Goal: Information Seeking & Learning: Learn about a topic

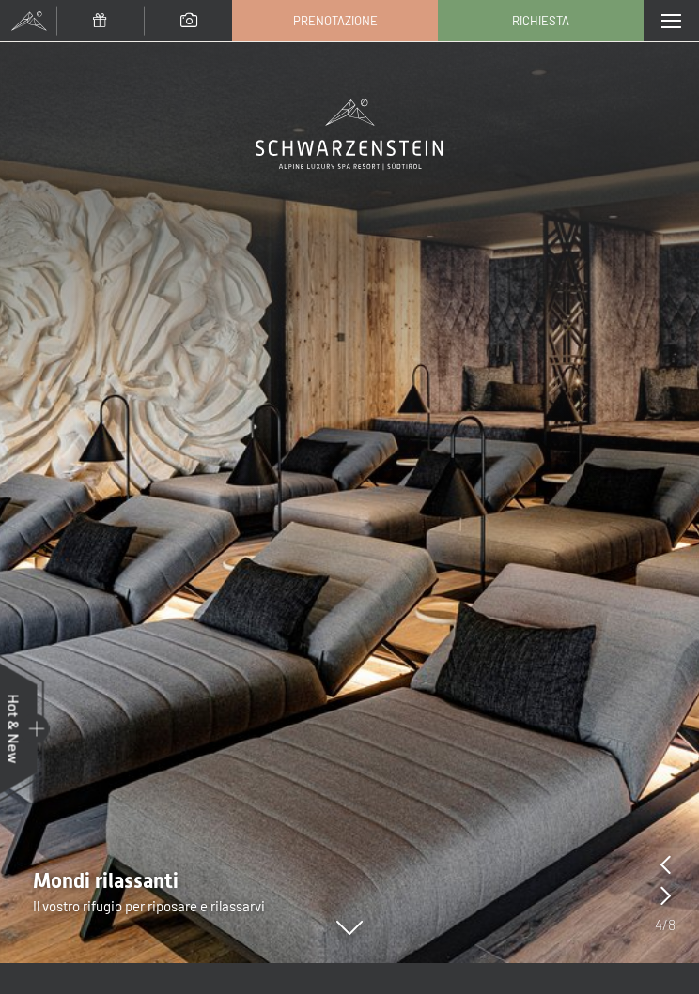
click at [651, 29] on div "Menu" at bounding box center [670, 20] width 55 height 41
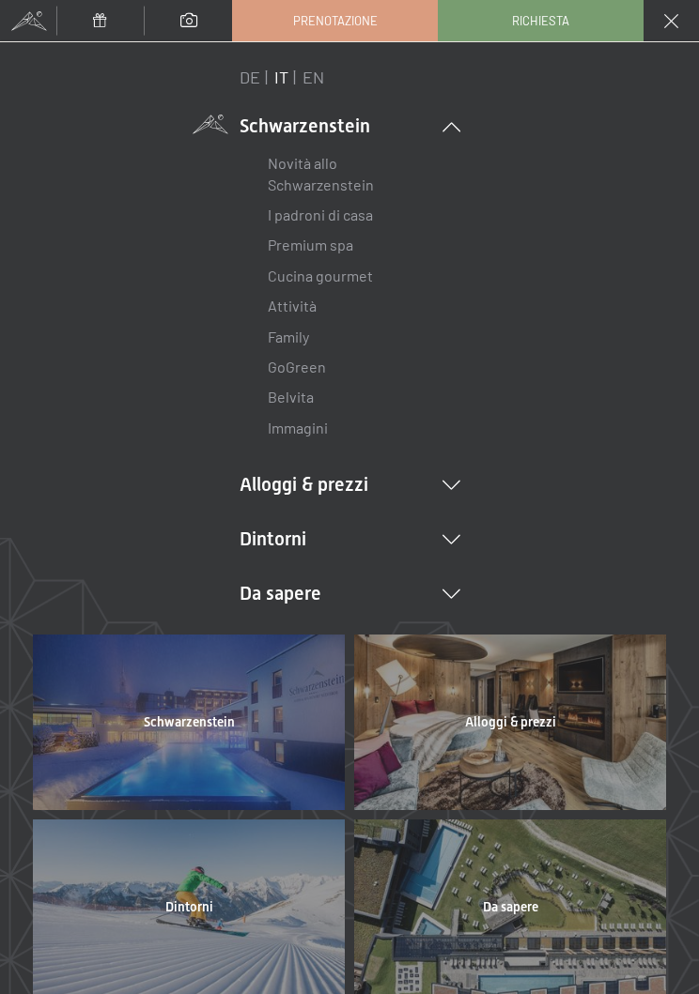
click at [658, 19] on div "Menu" at bounding box center [670, 20] width 55 height 41
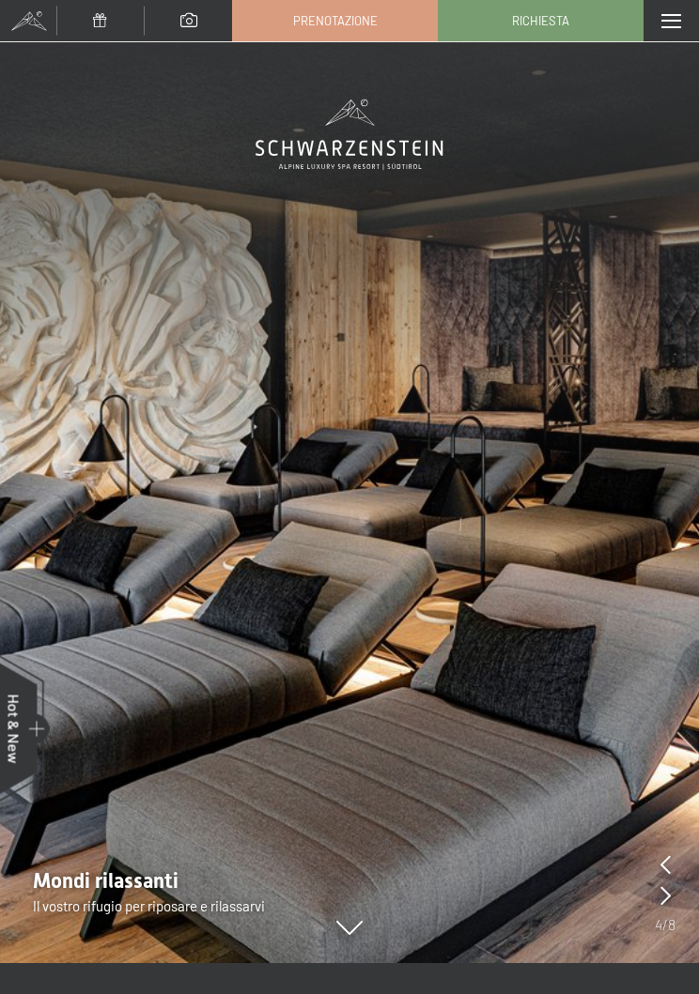
click at [658, 30] on div "Menu" at bounding box center [670, 20] width 55 height 41
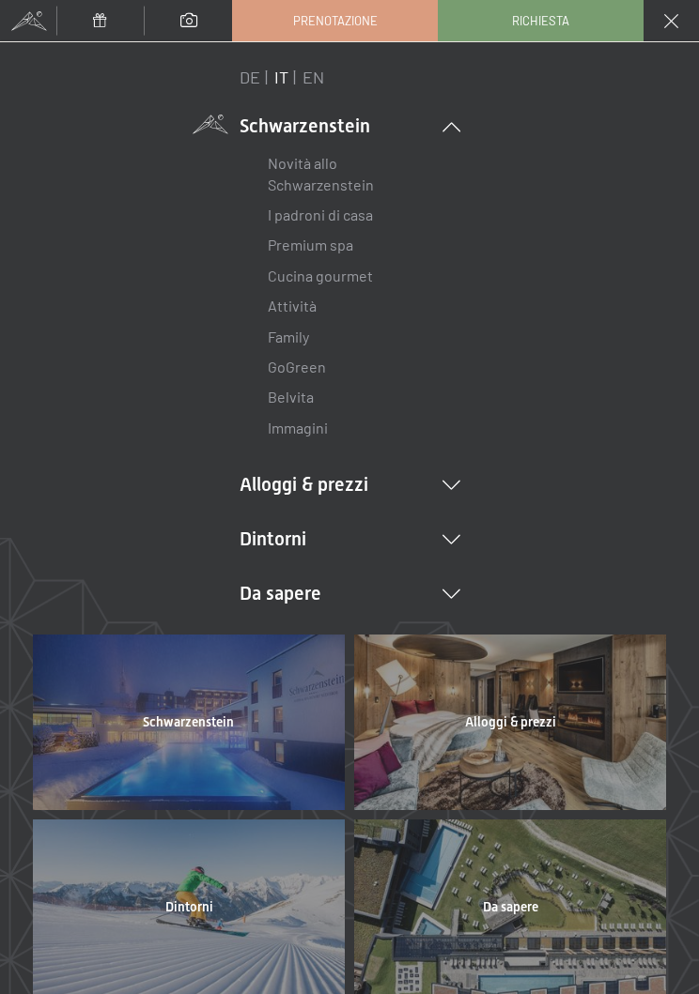
click at [277, 192] on link "Novità allo Schwarzenstein" at bounding box center [321, 173] width 106 height 38
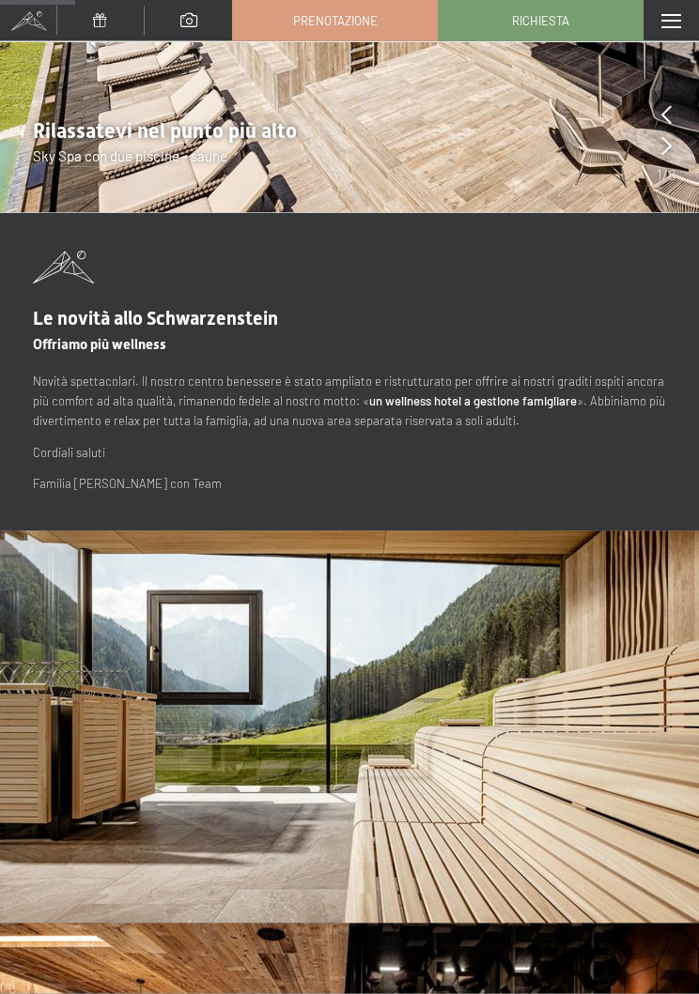
scroll to position [403, 0]
click at [656, 15] on div "Menu" at bounding box center [670, 20] width 55 height 41
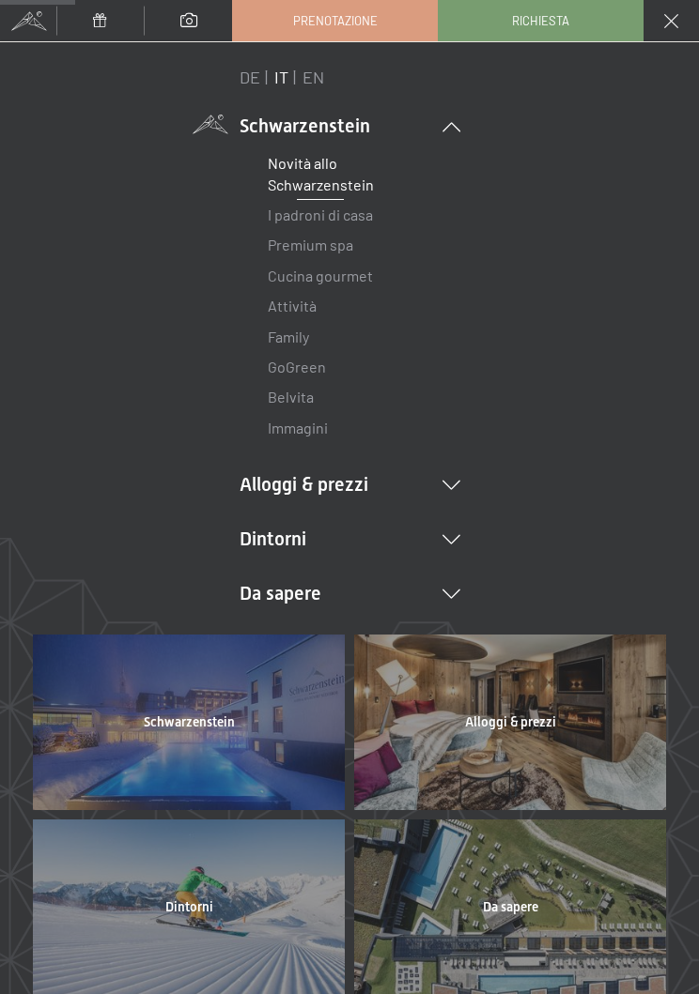
click at [296, 283] on link "Cucina gourmet" at bounding box center [320, 276] width 105 height 18
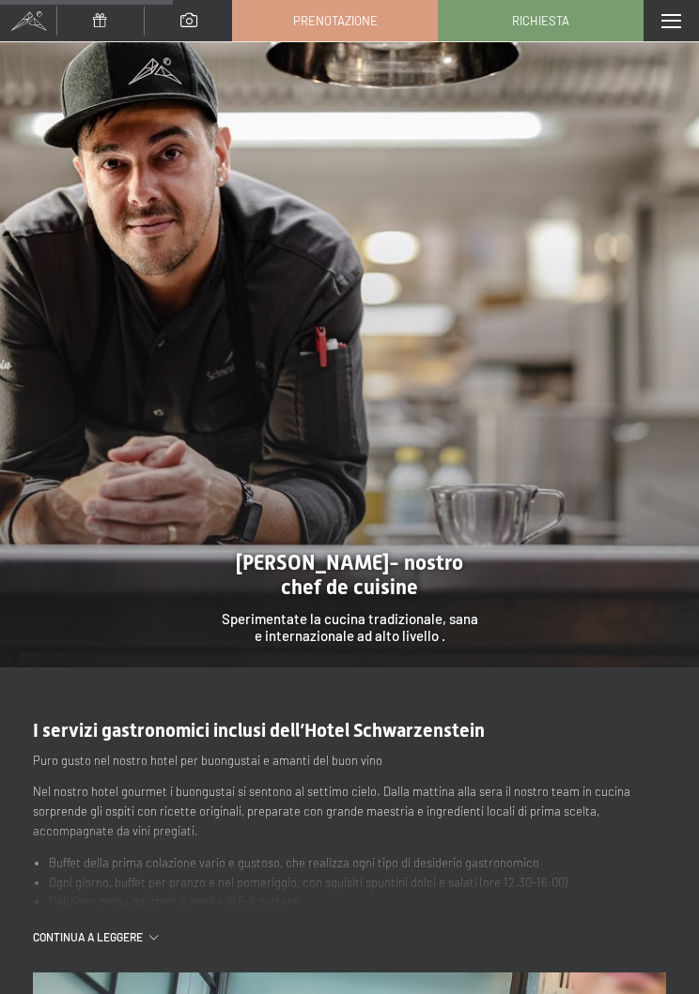
scroll to position [1591, 0]
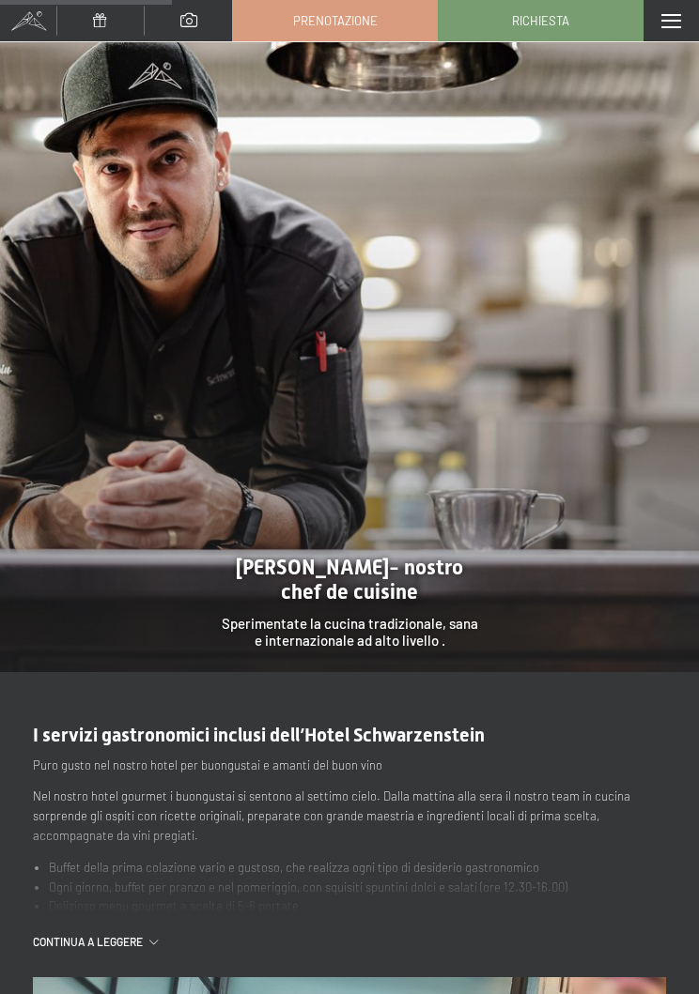
click at [661, 14] on span at bounding box center [671, 21] width 20 height 14
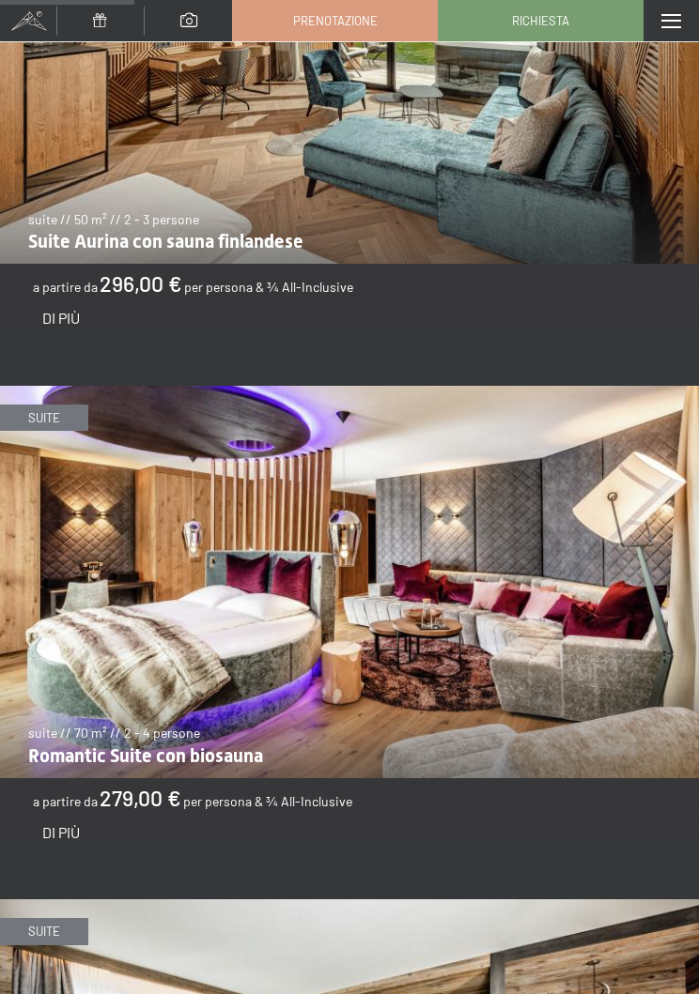
scroll to position [1668, 0]
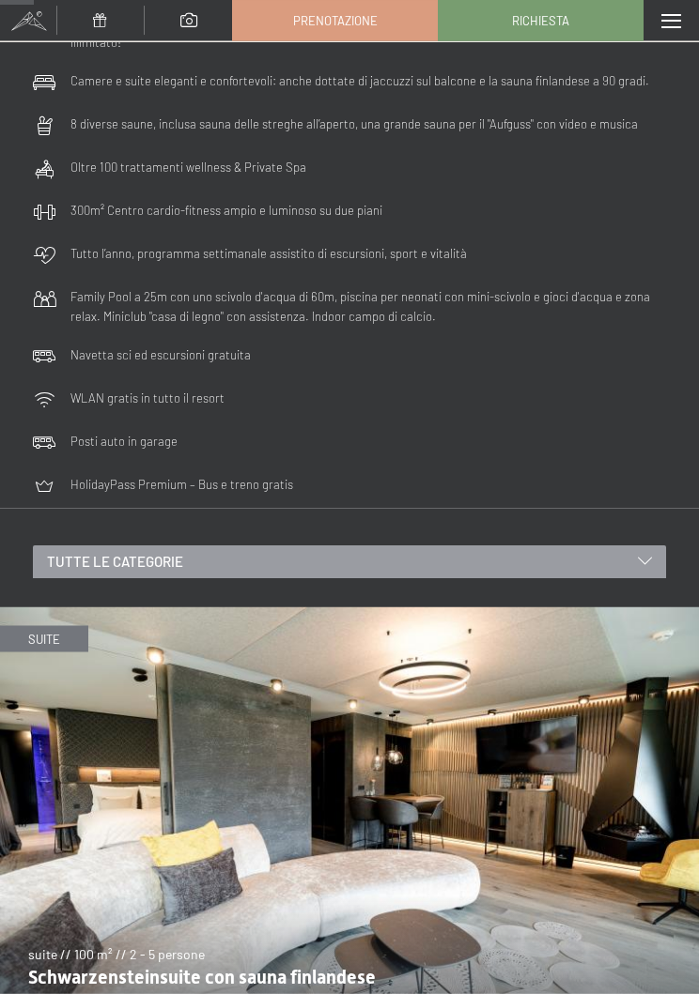
click at [665, 22] on span at bounding box center [671, 21] width 20 height 14
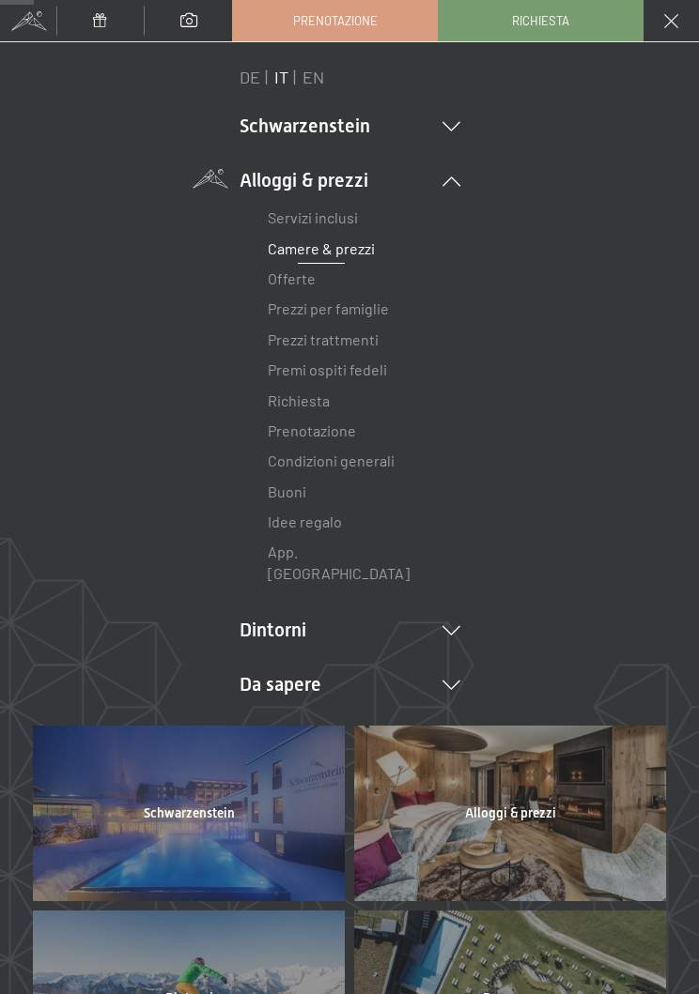
click at [270, 617] on li "Dintorni Aurina Ski & Winter Sci Scuola di sci Trekking in estate Escursioni Bi…" at bounding box center [349, 630] width 221 height 26
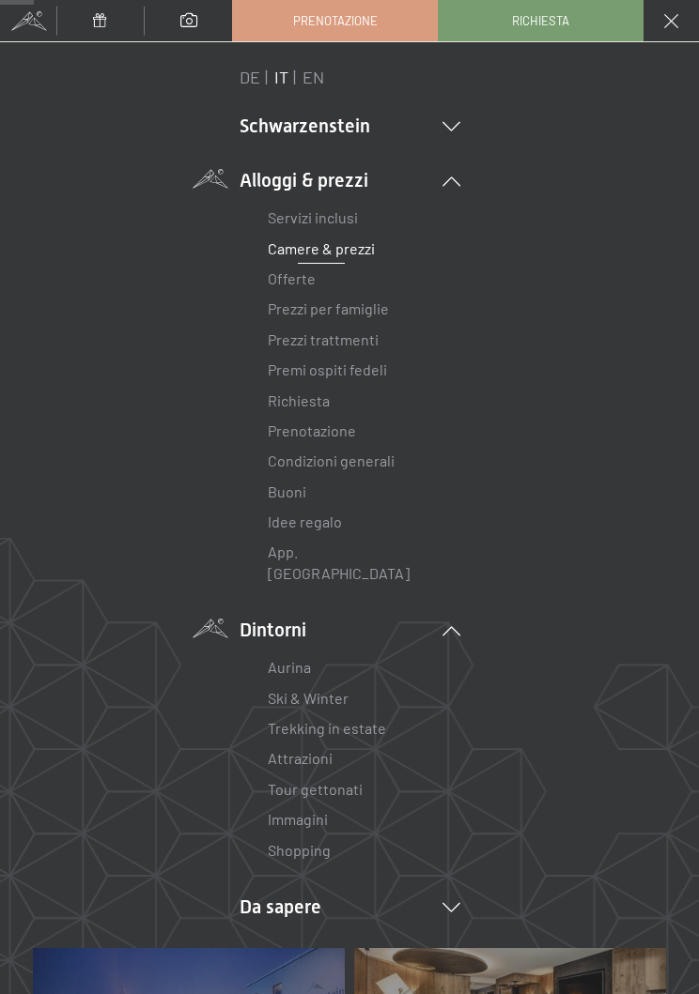
click at [278, 894] on li "Da sapere Posizione & arrivo Pagamento online Meteo & webcam Download" at bounding box center [349, 907] width 221 height 26
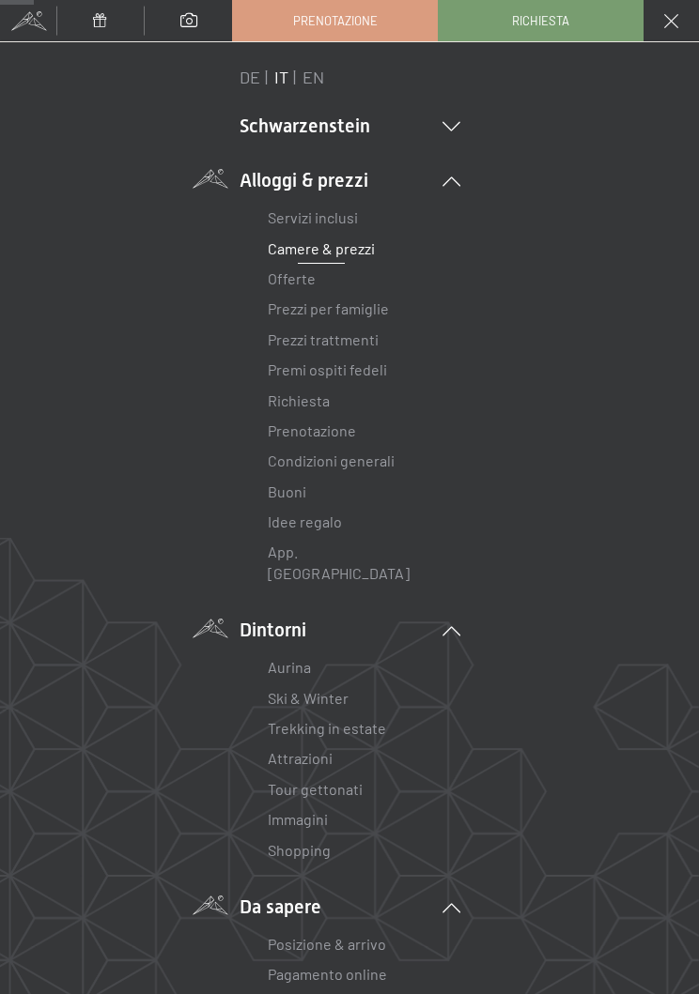
scroll to position [0, 0]
click at [283, 121] on li "Schwarzenstein Novità allo Schwarzenstein I padroni di casa Premium spa Cucina …" at bounding box center [349, 126] width 221 height 26
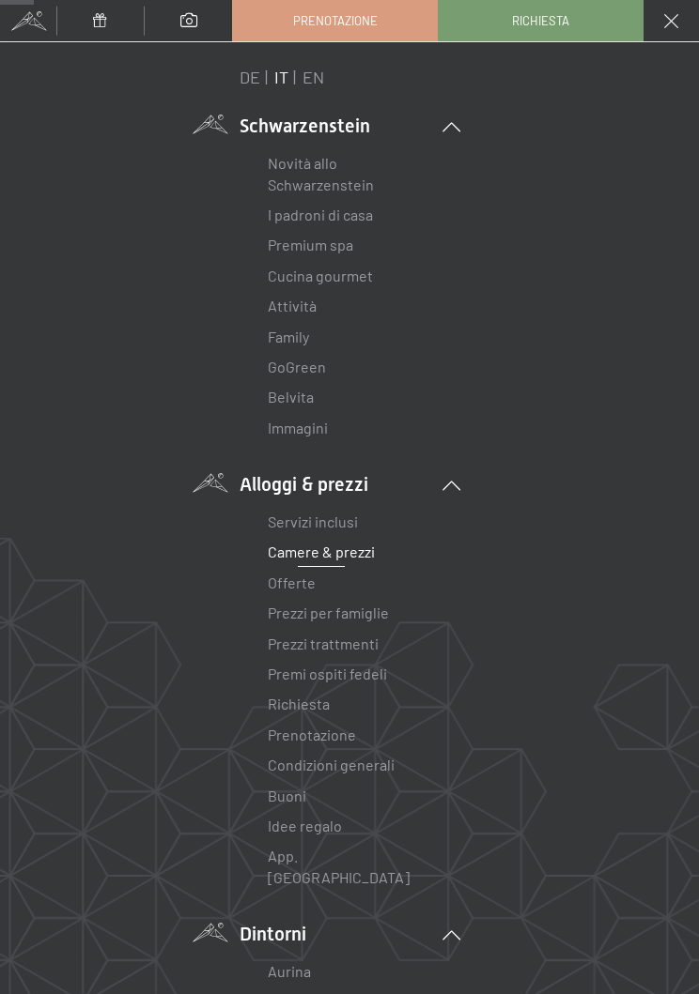
click at [273, 241] on link "Premium spa" at bounding box center [310, 245] width 85 height 18
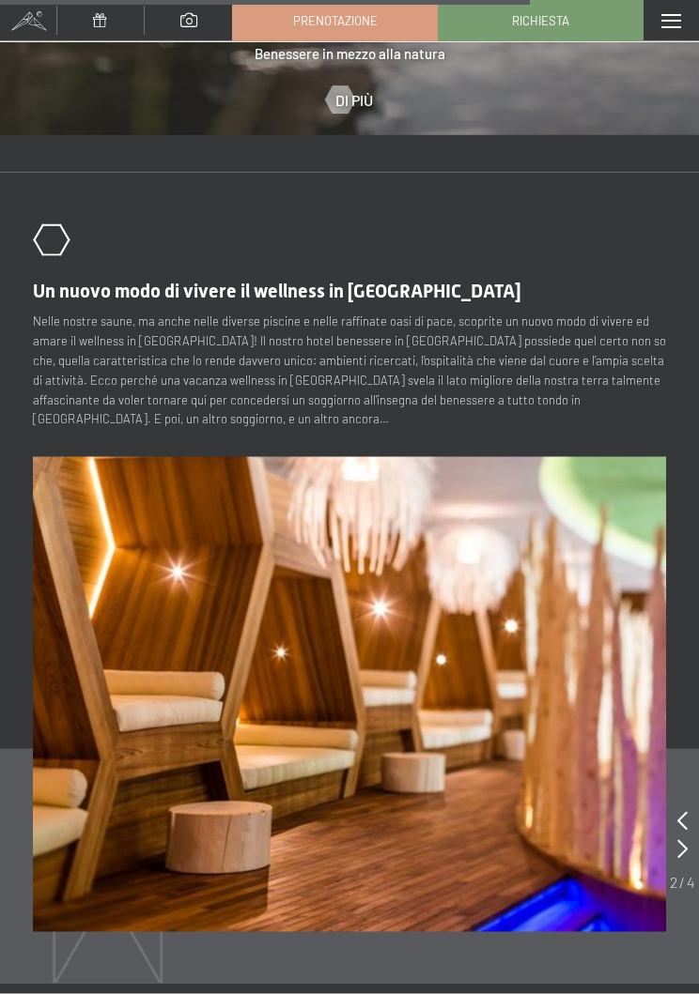
scroll to position [7617, 0]
click at [661, 20] on span at bounding box center [671, 21] width 20 height 14
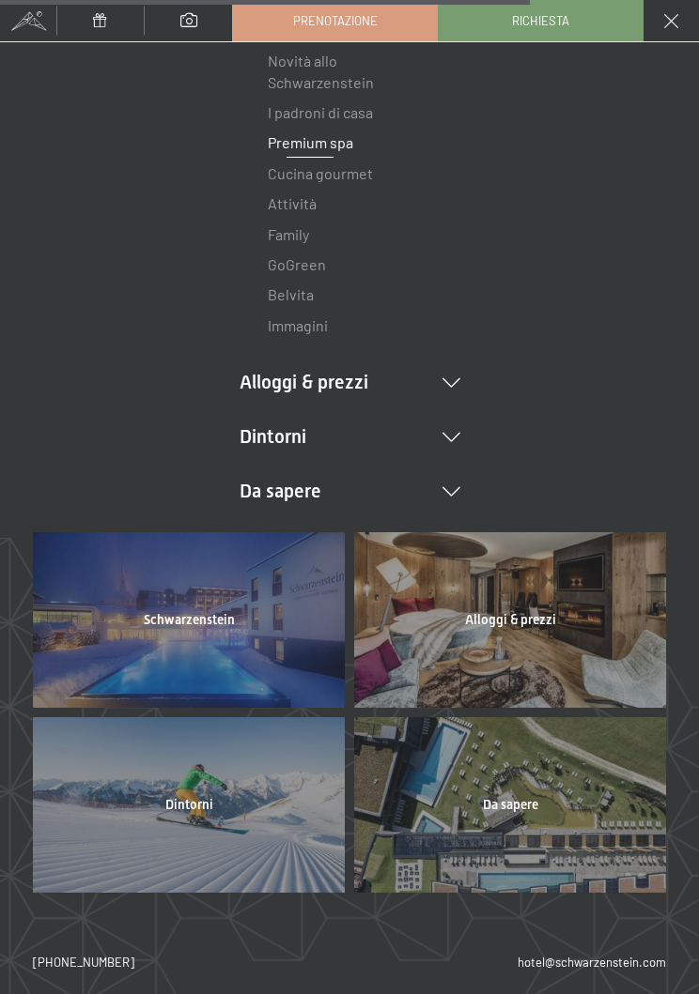
scroll to position [99, 0]
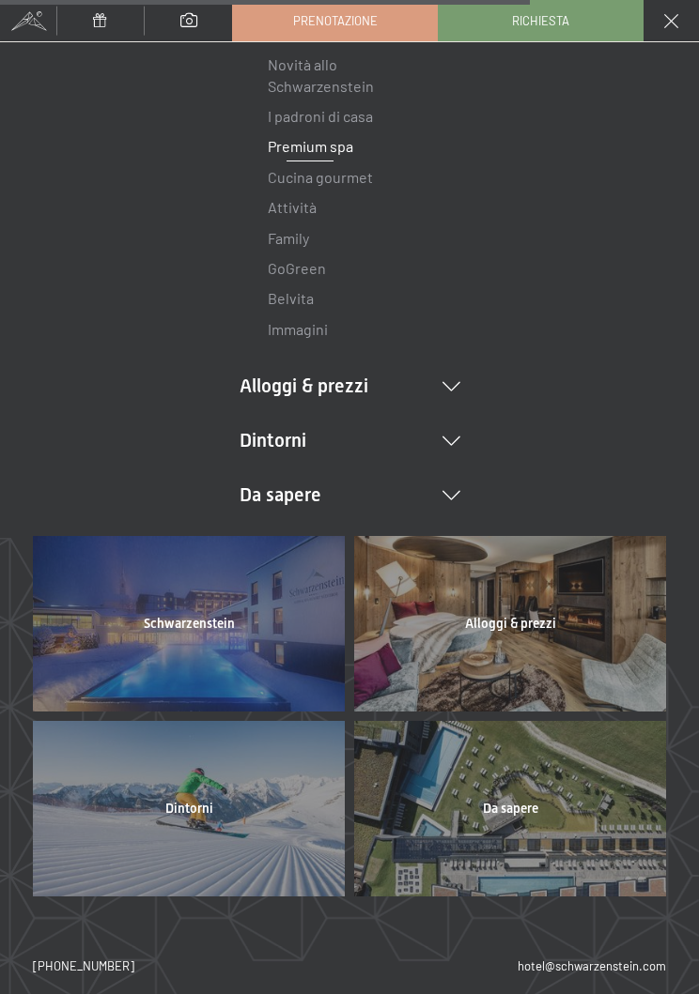
click at [285, 148] on link "Premium spa" at bounding box center [310, 146] width 85 height 18
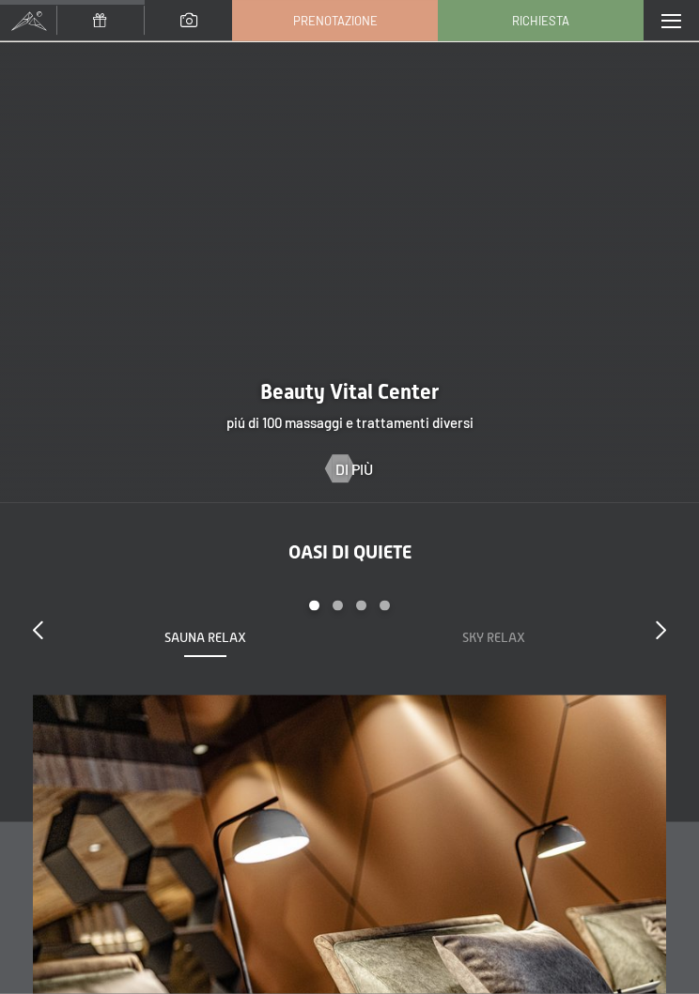
scroll to position [2349, 0]
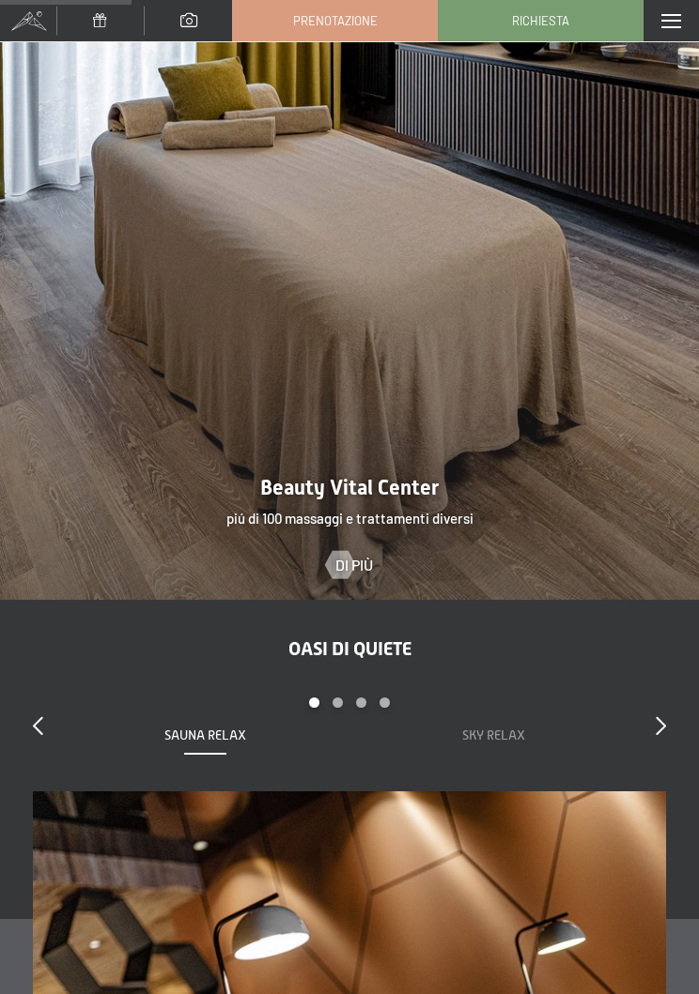
click at [124, 226] on div at bounding box center [349, 163] width 699 height 872
click at [95, 231] on div at bounding box center [349, 163] width 699 height 872
click at [347, 563] on div at bounding box center [339, 565] width 16 height 28
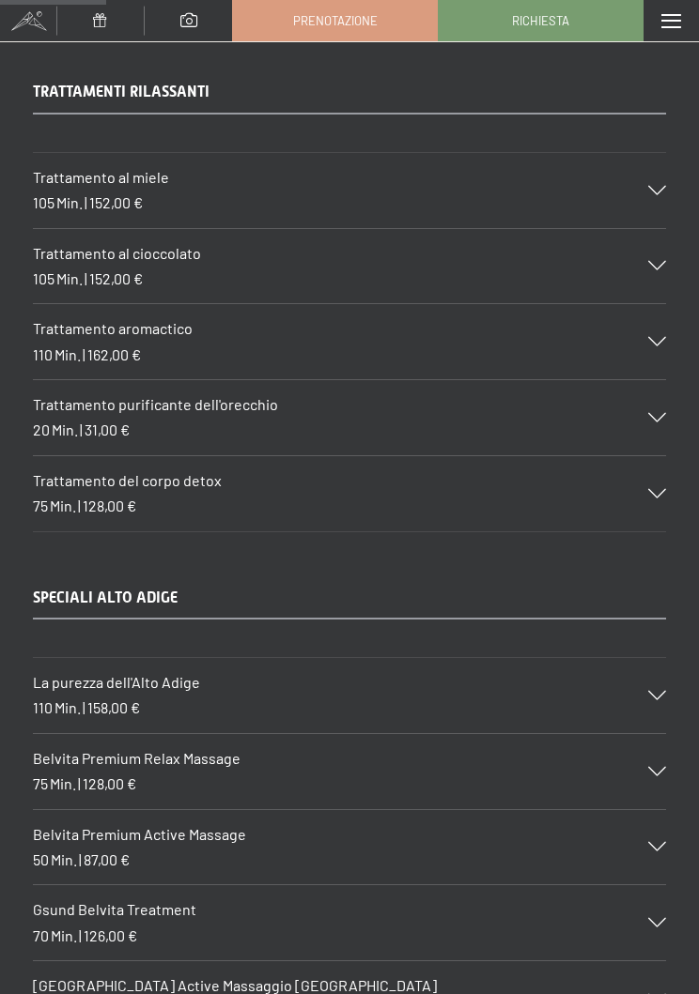
scroll to position [2305, 0]
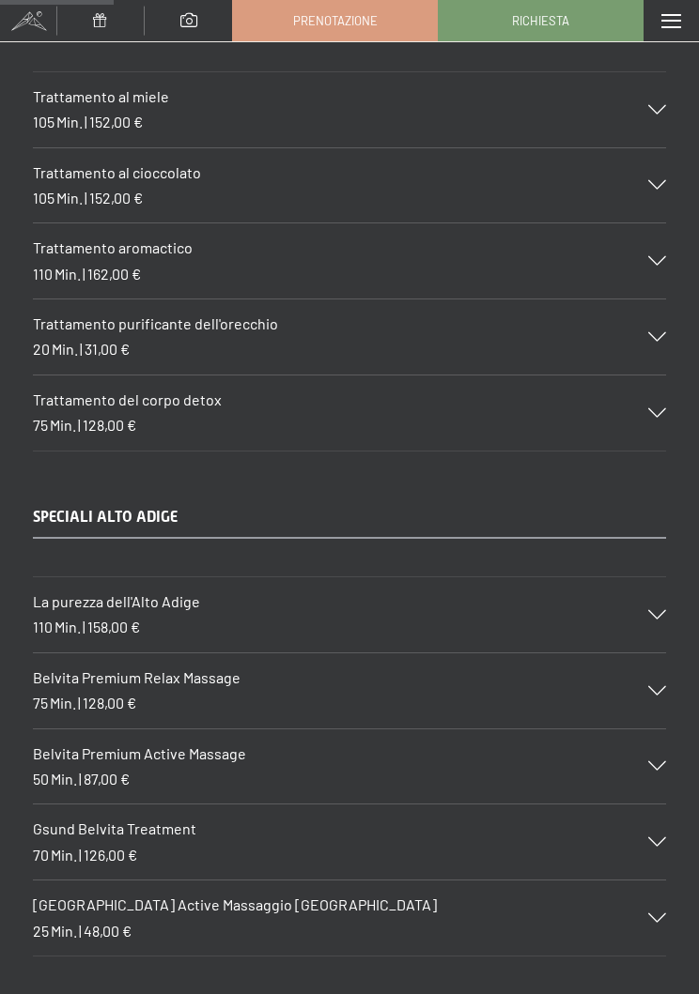
click at [69, 592] on span "La purezza dell'Alto Adige" at bounding box center [116, 601] width 167 height 18
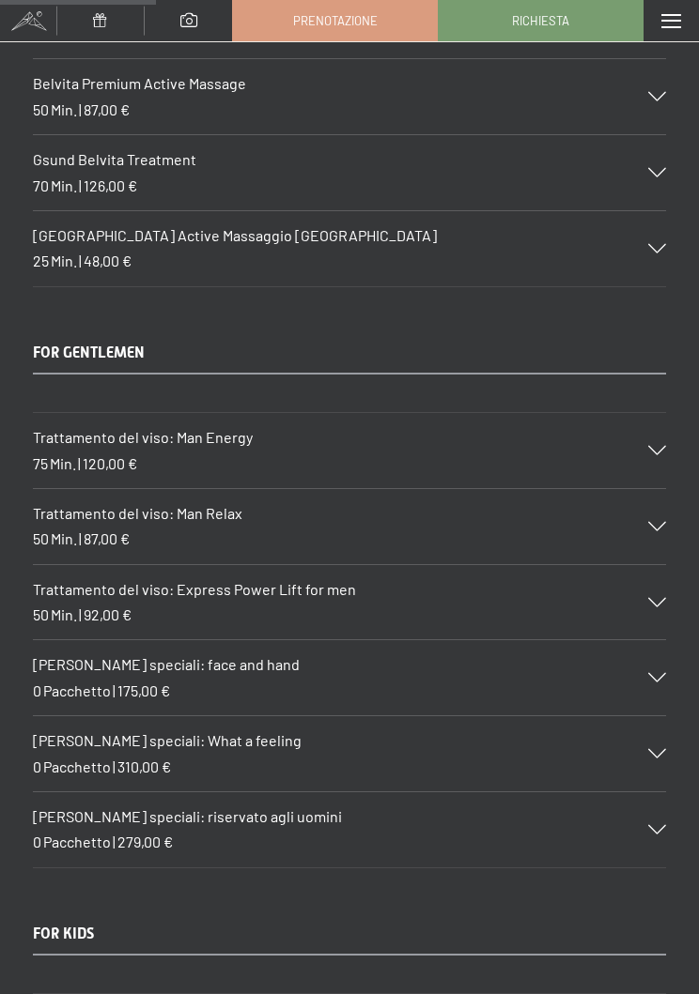
scroll to position [3318, 0]
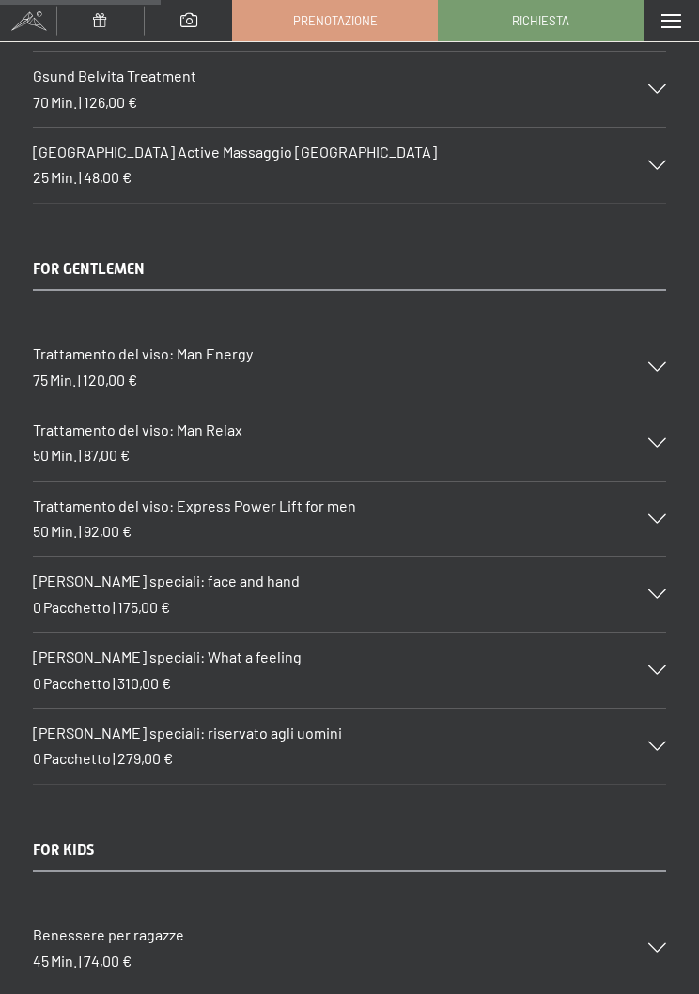
click at [62, 446] on span "Min." at bounding box center [64, 455] width 26 height 18
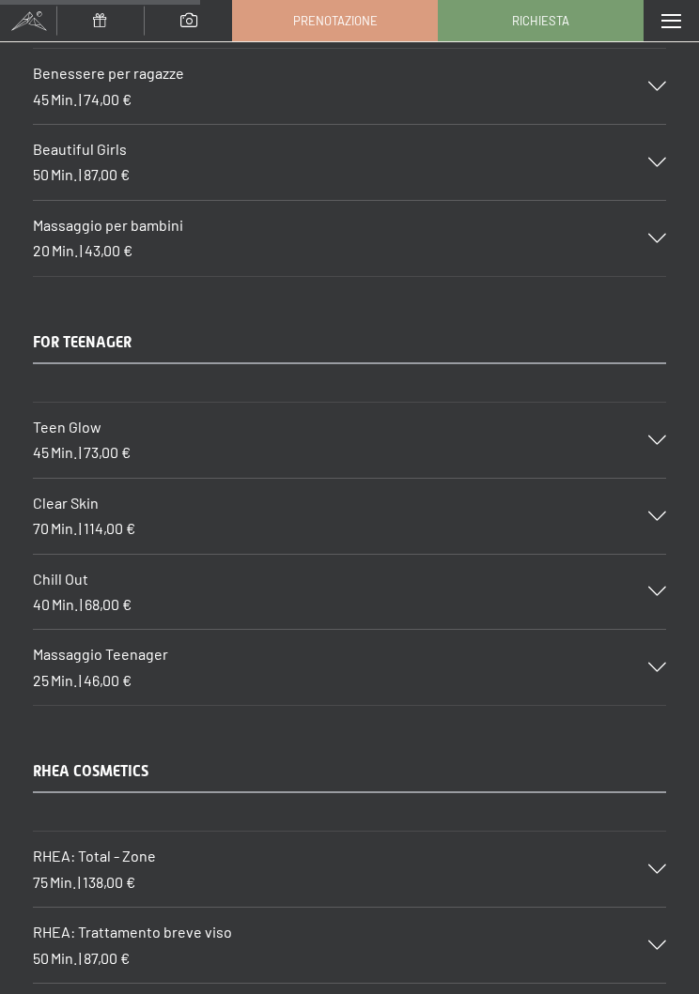
scroll to position [4159, 0]
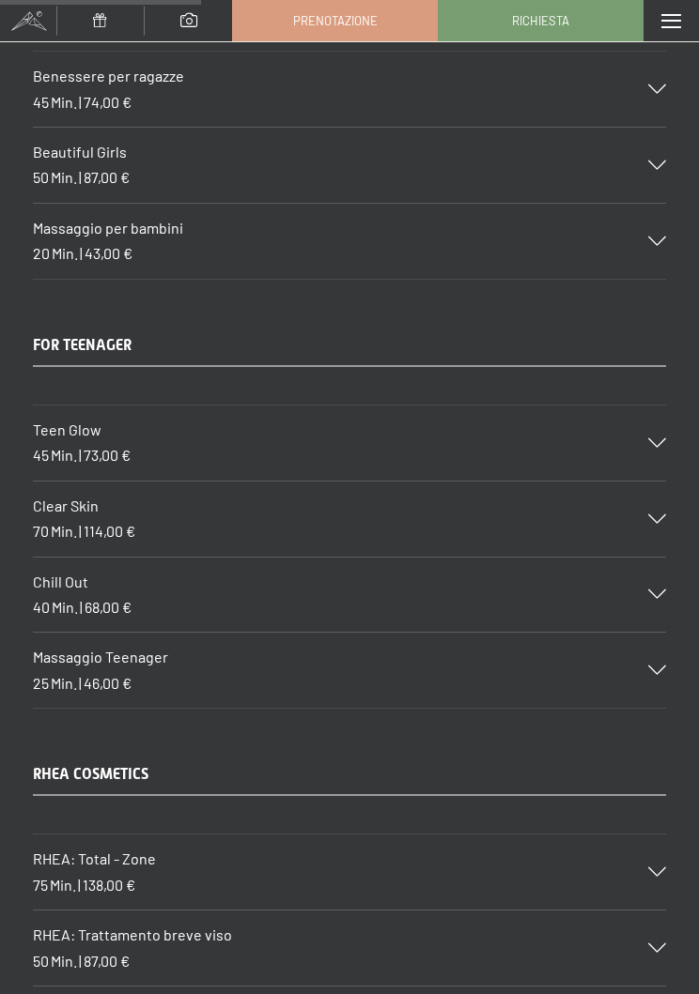
click at [63, 421] on span "Teen Glow" at bounding box center [67, 430] width 69 height 18
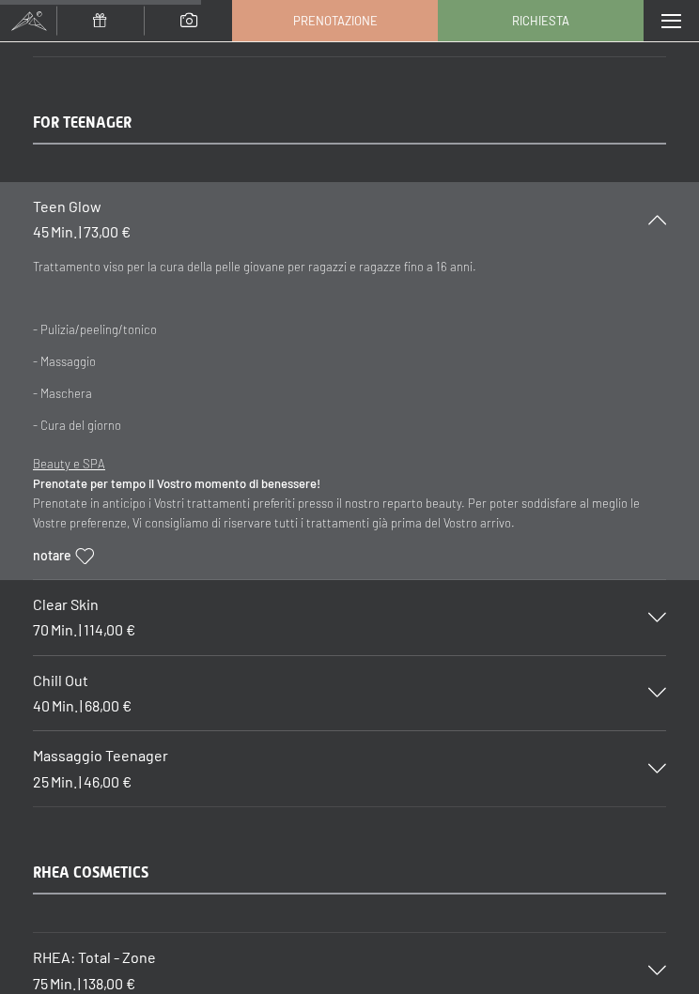
click at [47, 595] on span "Clear Skin" at bounding box center [66, 604] width 66 height 18
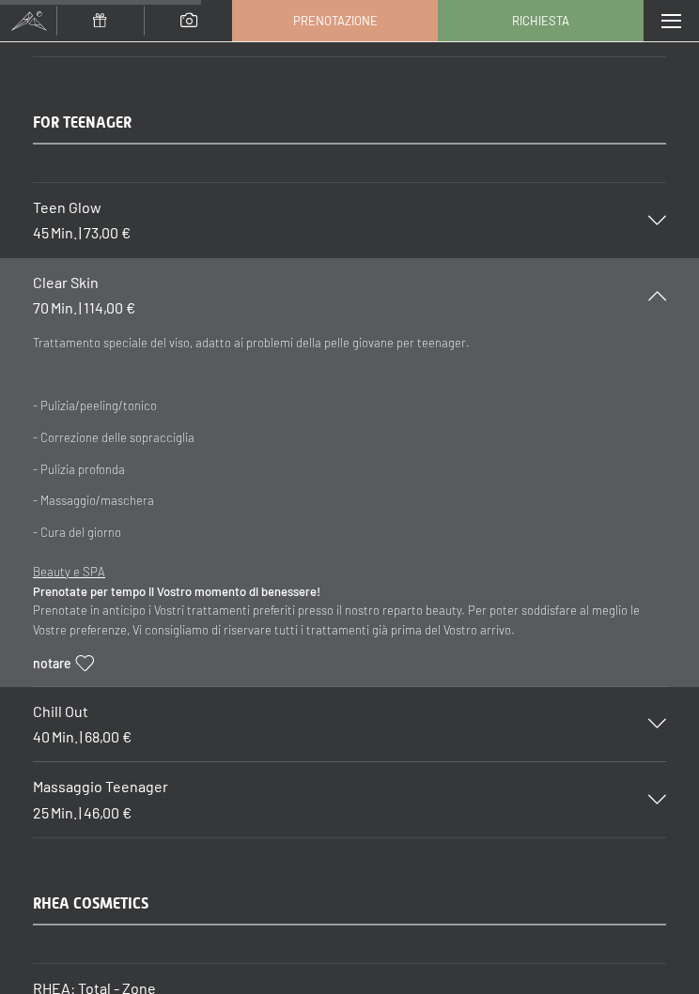
click at [63, 702] on span "Chill Out" at bounding box center [60, 711] width 55 height 18
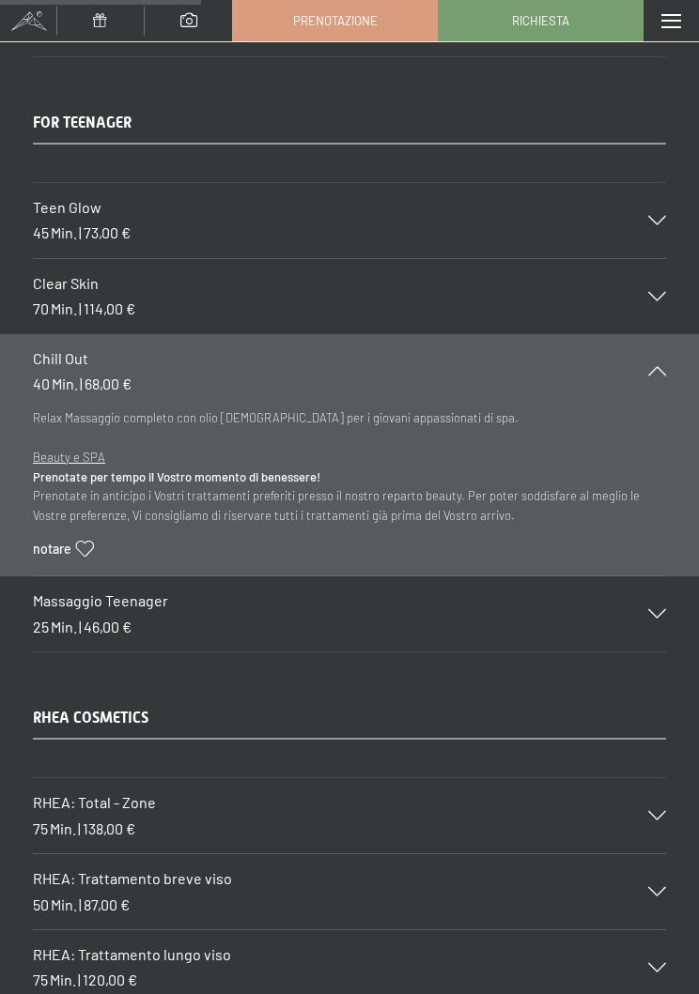
click at [59, 592] on span "Massaggio Teenager" at bounding box center [100, 601] width 135 height 18
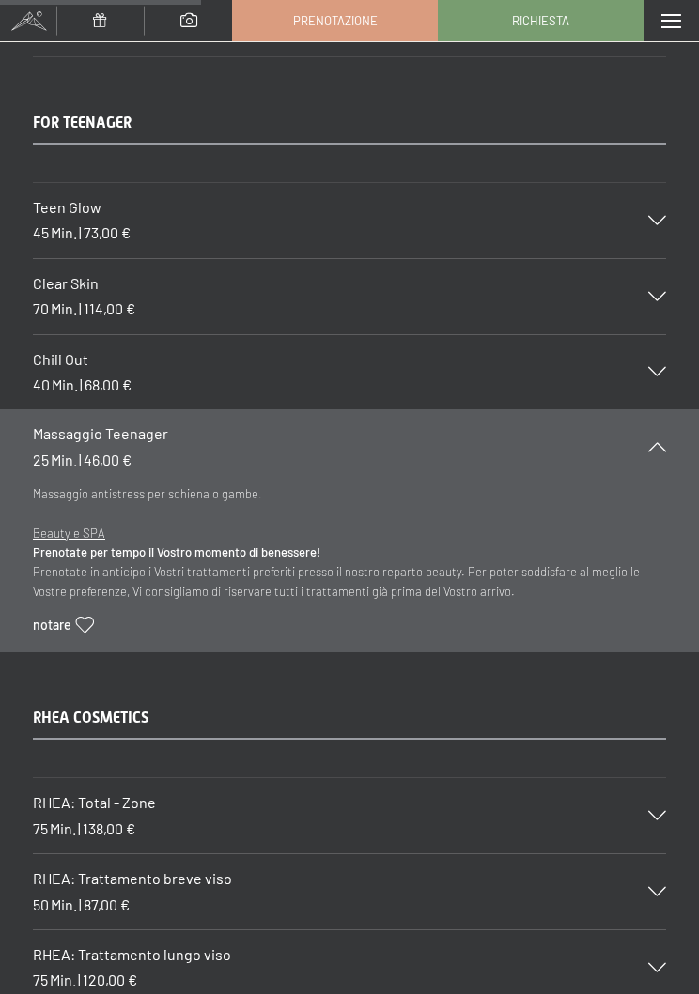
click at [41, 439] on div "Massaggio Teenager 25 Min. | 46,00 €" at bounding box center [349, 446] width 633 height 75
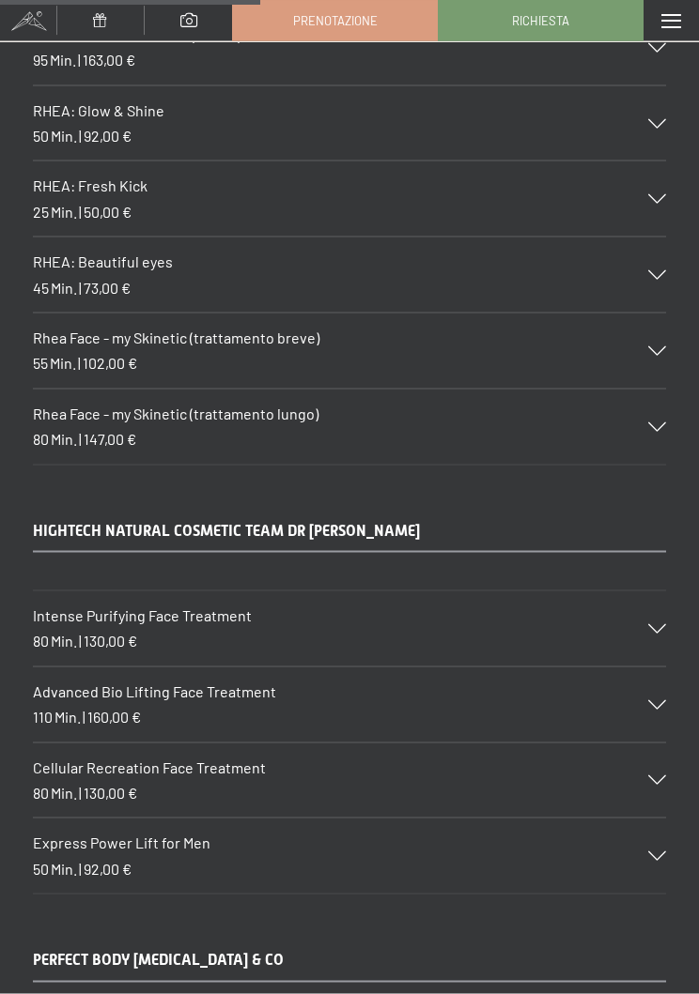
scroll to position [5293, 0]
click at [48, 606] on span "Intense Purifying Face Treatment" at bounding box center [142, 615] width 219 height 18
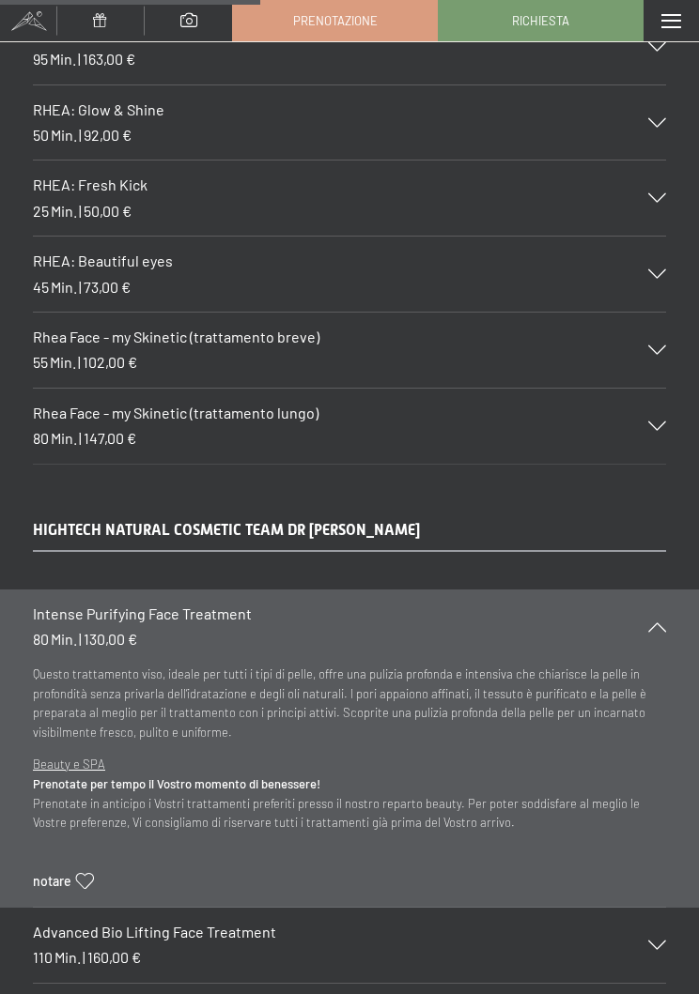
click at [52, 605] on span "Intense Purifying Face Treatment" at bounding box center [142, 614] width 219 height 18
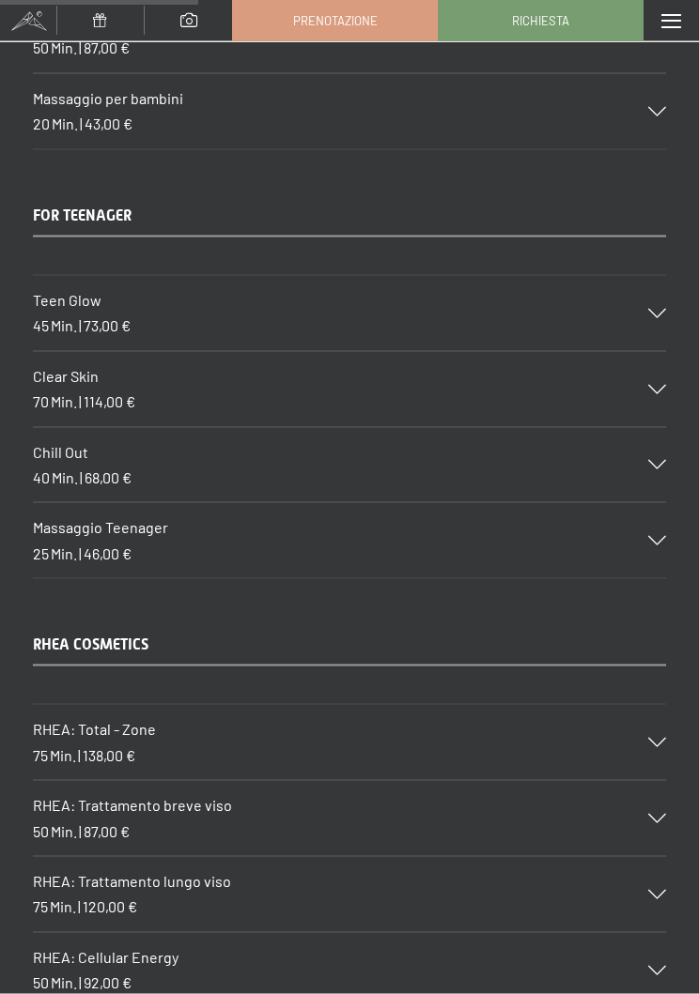
scroll to position [3991, 0]
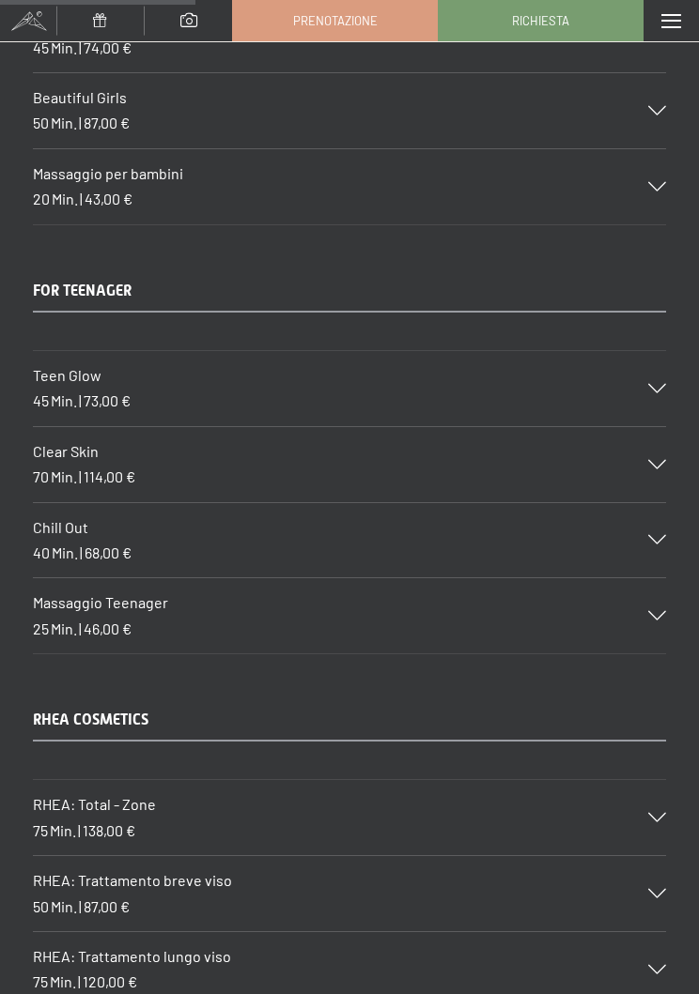
click at [557, 443] on div "Clear Skin 70 Min. | 114,00 €" at bounding box center [349, 464] width 633 height 75
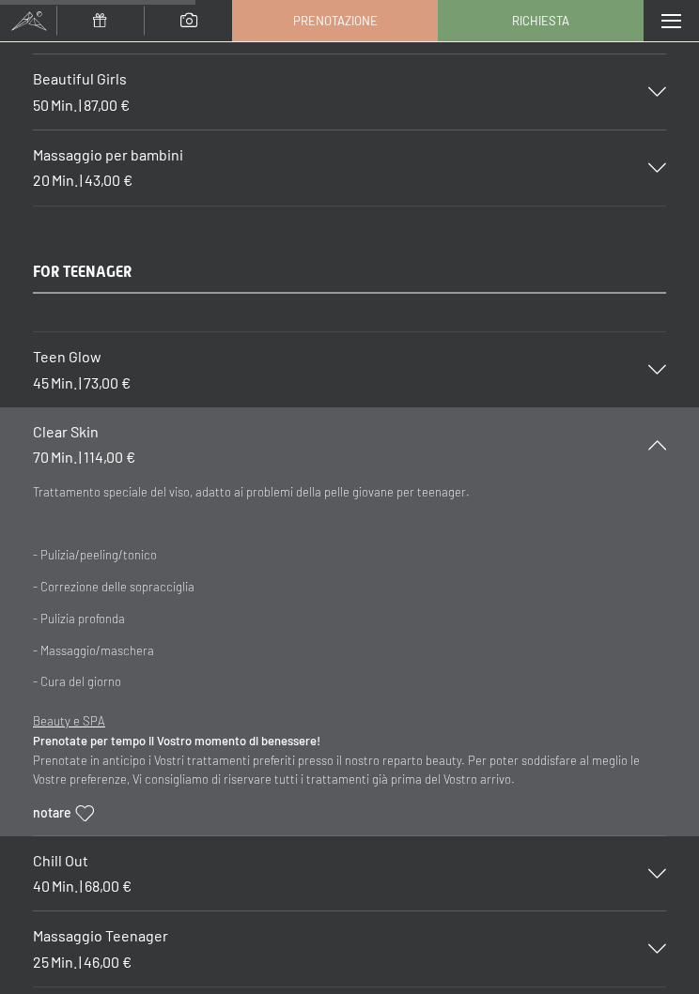
click at [285, 345] on div "Teen Glow 45 Min. | 73,00 €" at bounding box center [349, 369] width 633 height 75
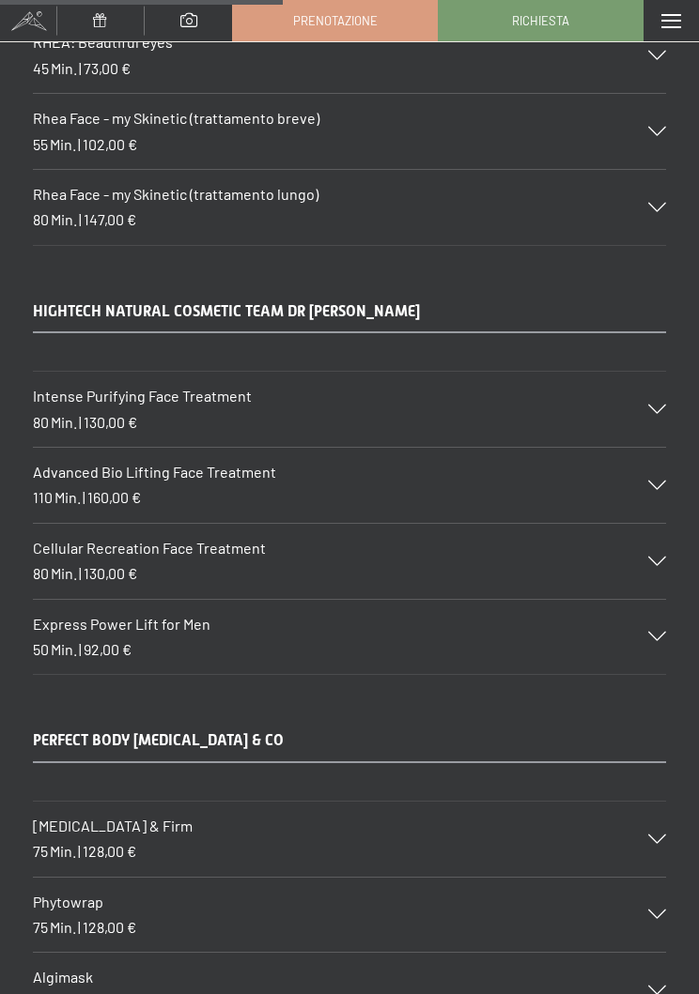
scroll to position [5885, 0]
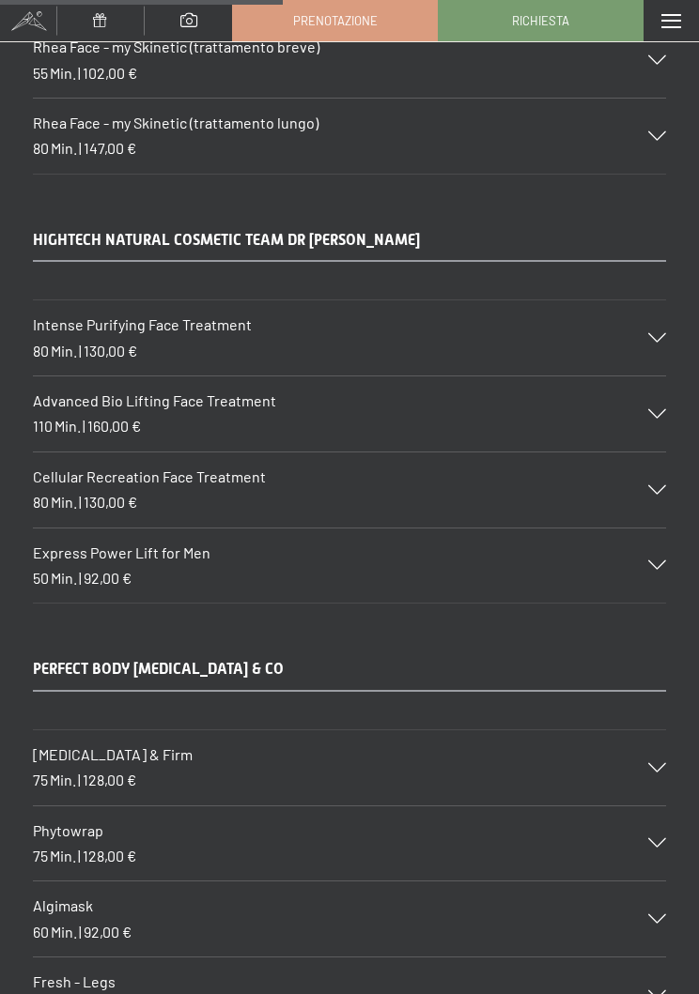
click at [396, 529] on div "Express Power Lift for Men 50 Min. | 92,00 €" at bounding box center [349, 566] width 633 height 75
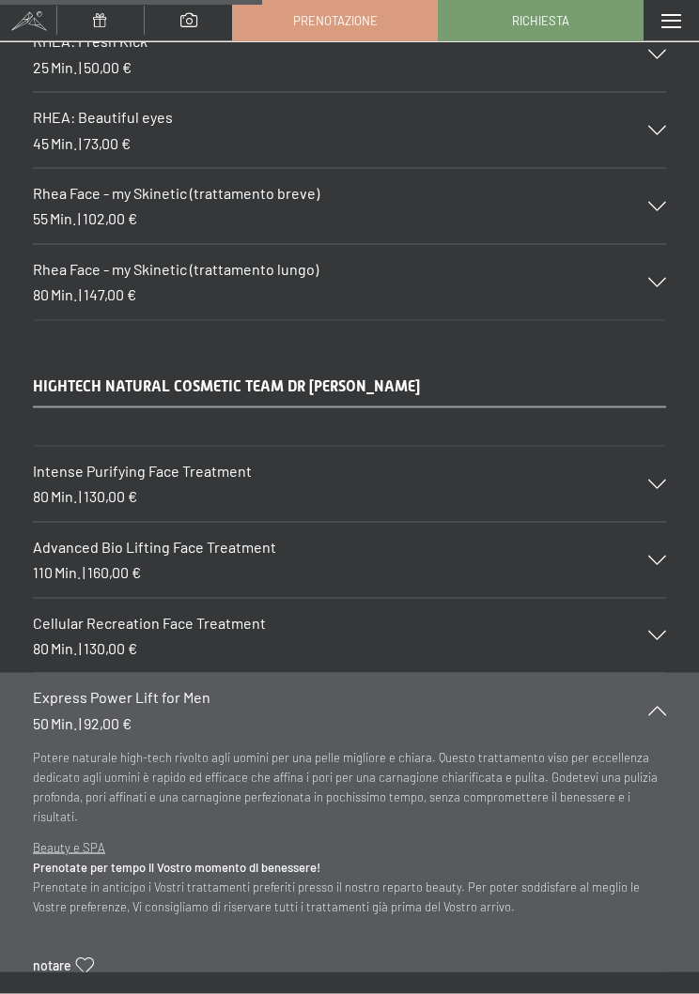
scroll to position [5436, 0]
click at [370, 462] on h3 "Intense Purifying Face Treatment" at bounding box center [330, 472] width 595 height 21
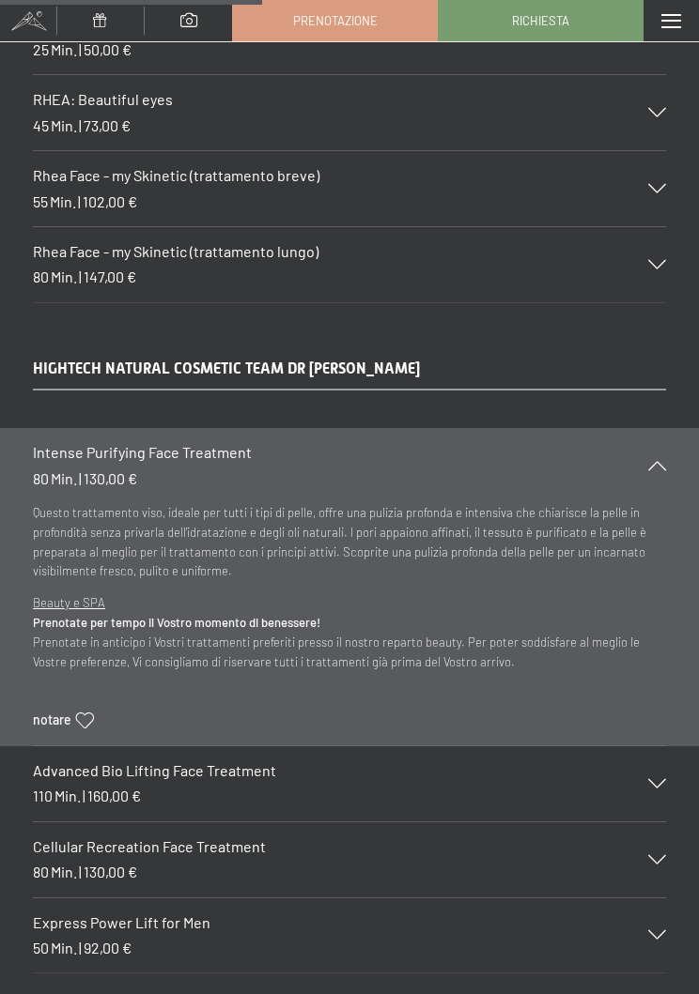
click at [631, 760] on div "Advanced Bio Lifting Face Treatment 110 Min. | 160,00 €" at bounding box center [349, 783] width 633 height 75
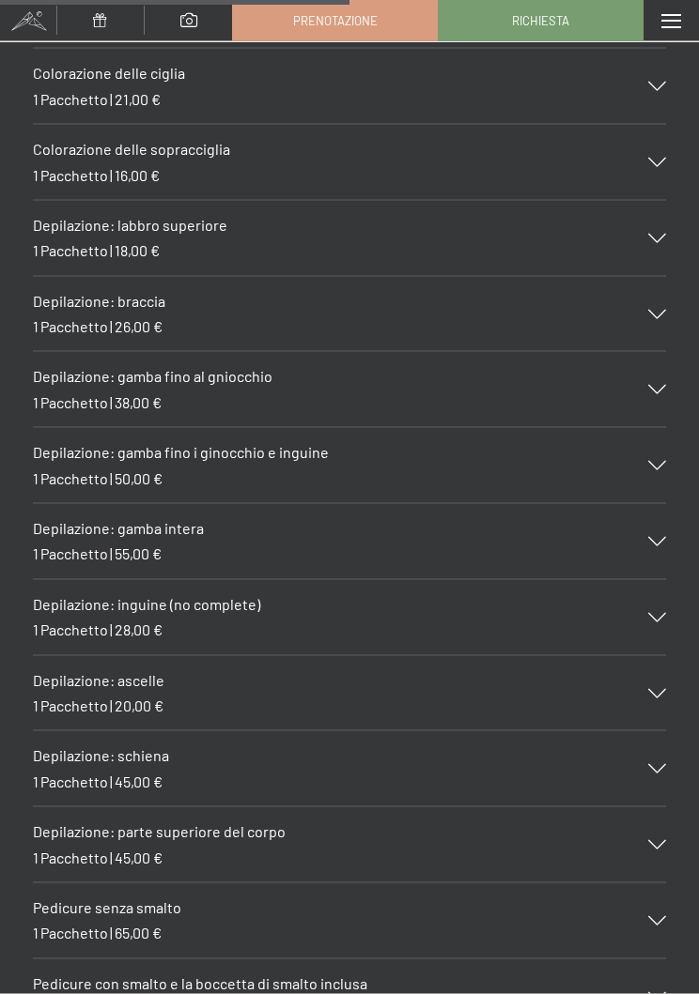
scroll to position [7221, 0]
